Goal: Find contact information: Obtain details needed to contact an individual or organization

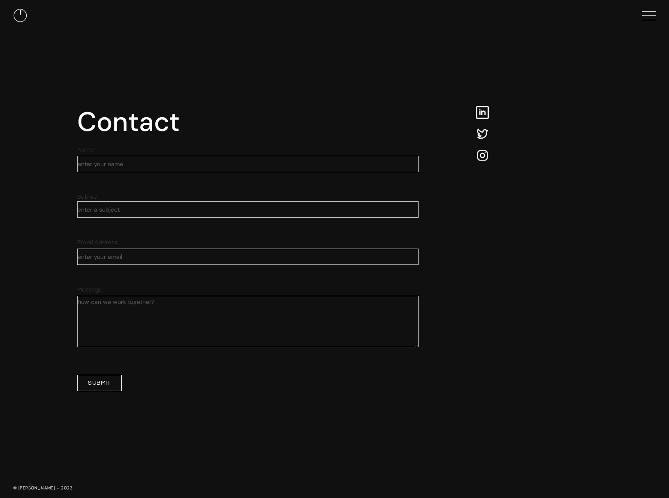
scroll to position [4, 0]
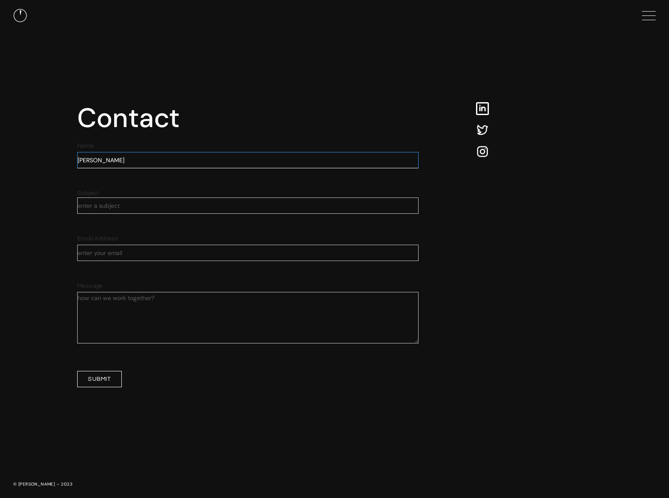
type input "Gary Miller"
type input "DominatingKeywords"
type input "gary.miller@dominatingkeywords.com"
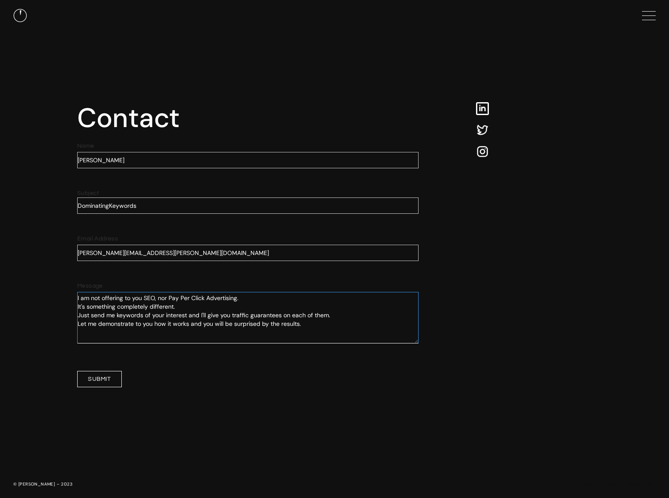
type textarea "I am not offering to you SEO, nor Pay Per Click Advertising. It's something com…"
click at [99, 378] on input "Submit" at bounding box center [99, 379] width 45 height 16
type input "Submit"
